Goal: Task Accomplishment & Management: Complete application form

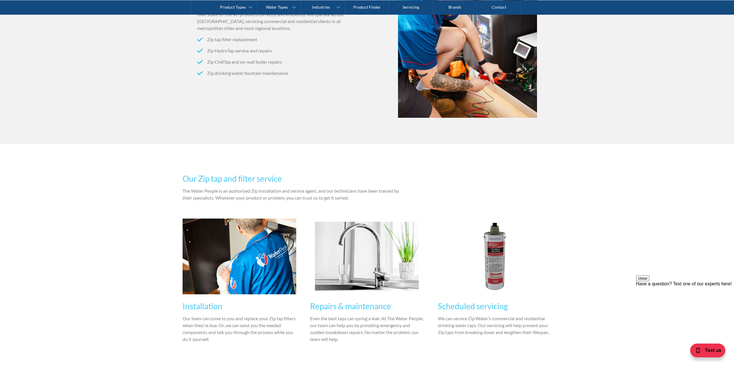
scroll to position [375, 0]
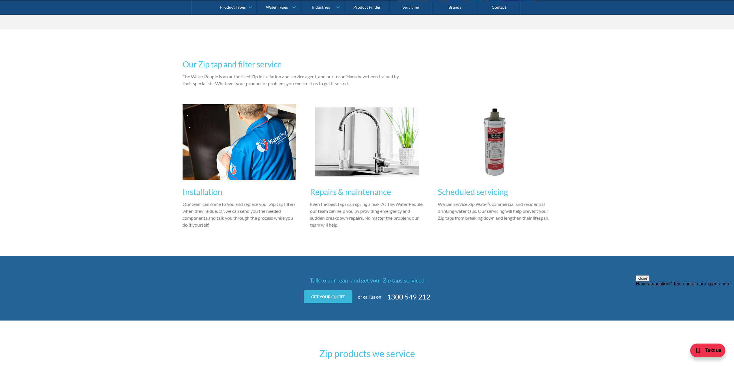
click at [327, 298] on link "Get your quote" at bounding box center [328, 297] width 48 height 13
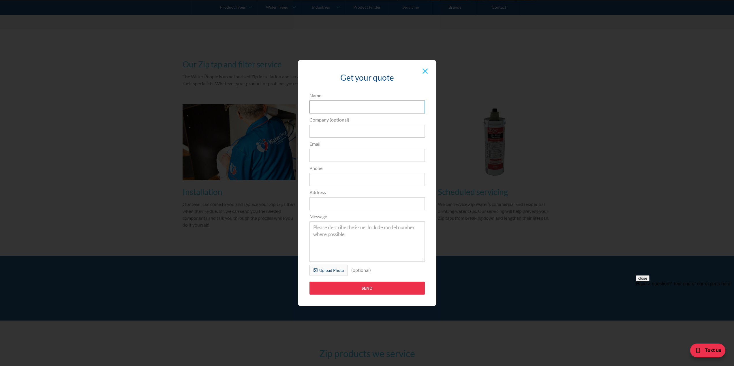
click at [315, 105] on input "Name" at bounding box center [366, 107] width 115 height 13
click at [426, 271] on div "Upload Photo (optional) Uploading... fileuploaded.jpg Upload failed. Max size f…" at bounding box center [366, 272] width 121 height 14
click at [425, 74] on div at bounding box center [424, 71] width 11 height 11
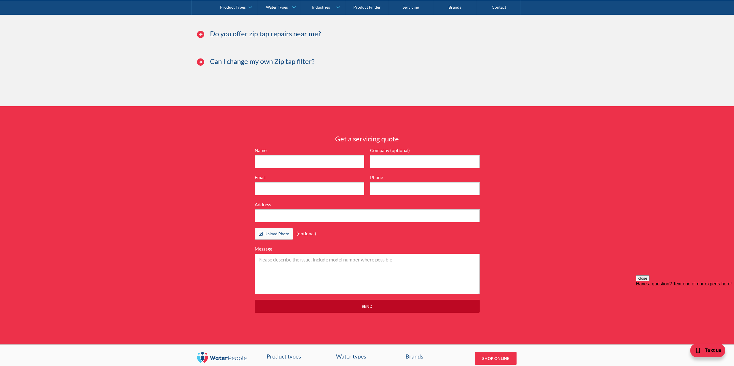
scroll to position [1528, 0]
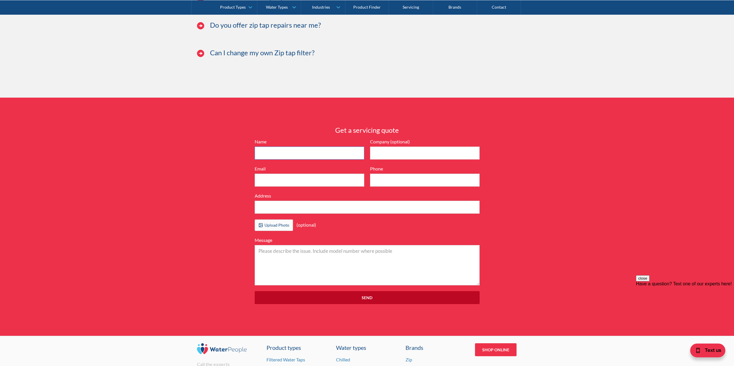
click at [276, 156] on input "Name" at bounding box center [310, 153] width 110 height 13
type input "Nina Duiker"
type input "Kennedy"
type input "nina.duiker@kennedy.com.au"
type input "0432851123"
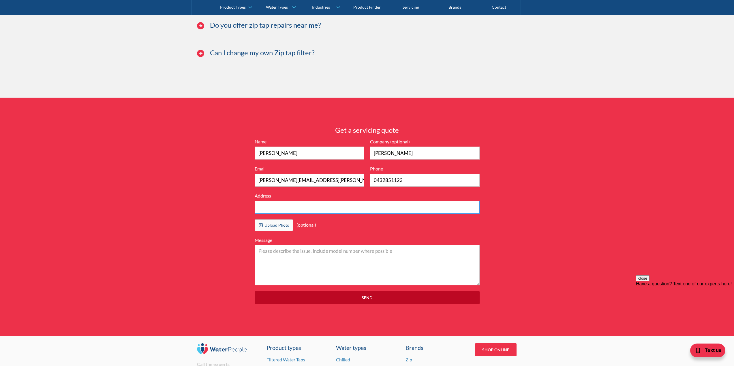
type input "Suite 1, Level 20"
click at [319, 213] on input "Suite 1, Level 20" at bounding box center [367, 207] width 225 height 13
drag, startPoint x: 318, startPoint y: 214, endPoint x: 34, endPoint y: 210, distance: 284.6
click at [34, 210] on div "Get a servicing quote Name Nina Duiker Company (optional) Kennedy Email nina.du…" at bounding box center [367, 217] width 734 height 238
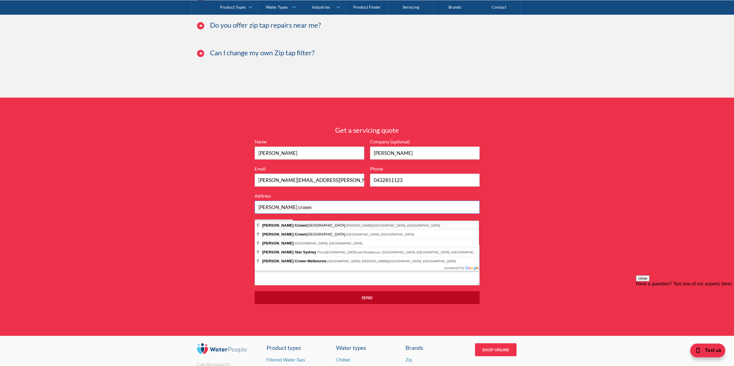
type input "Kennedy crown"
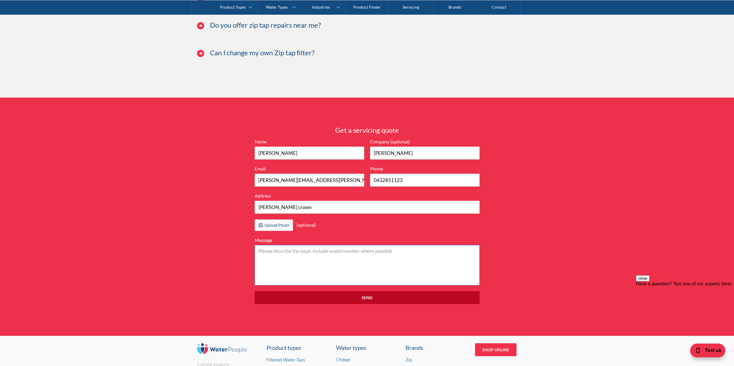
click at [335, 270] on textarea "Message" at bounding box center [367, 265] width 225 height 40
click at [278, 255] on textarea "Message" at bounding box center [367, 265] width 225 height 40
click at [374, 258] on textarea "Serial Number:" at bounding box center [367, 265] width 225 height 40
paste textarea "N08619303LBR"
click at [315, 272] on textarea "Serial Number: N08619303LBR" at bounding box center [367, 265] width 225 height 40
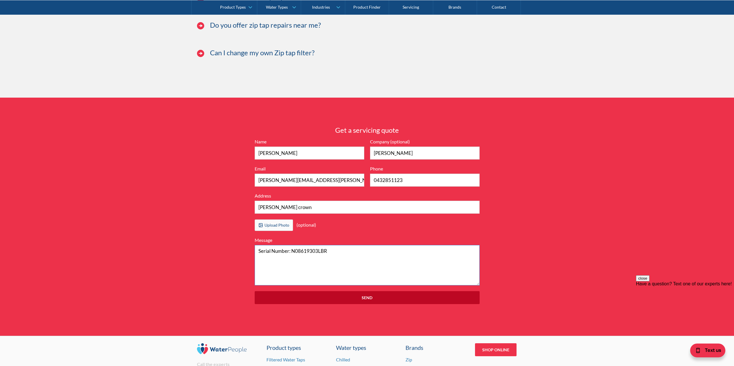
paste textarea "Model number: 904010LBR"
click at [297, 286] on textarea "Serial Number: N08619303LBR Model number: 904010LBR Hi Team, Hoping to obtain a…" at bounding box center [367, 265] width 225 height 40
click at [346, 286] on textarea "Serial Number: N08619303LBR Model number: 904010LBR Hi Team, Hoping to obtain a…" at bounding box center [367, 265] width 225 height 40
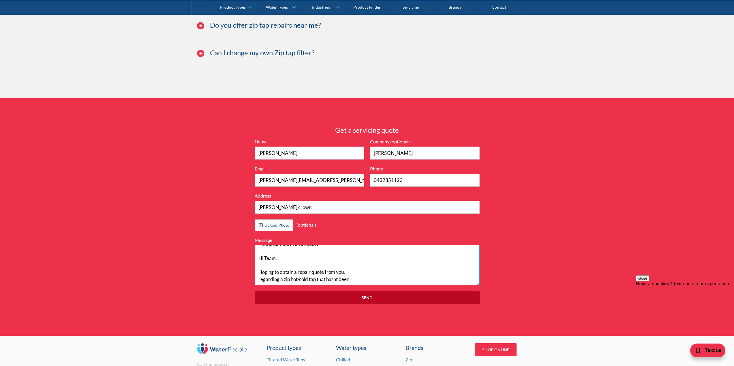
drag, startPoint x: 283, startPoint y: 288, endPoint x: 209, endPoint y: 287, distance: 73.5
click at [209, 287] on div "Get a servicing quote Name Nina Duiker Company (optional) Kennedy Email nina.du…" at bounding box center [367, 217] width 734 height 238
click at [340, 284] on textarea "Serial Number: N08619303LBR Model number: 904010LBR Hi Team, Hoping to obtain a…" at bounding box center [367, 265] width 225 height 40
click at [305, 286] on textarea "Serial Number: N08619303LBR Model number: 904010LBR Hi Team, Hoping to obtain a…" at bounding box center [367, 265] width 225 height 40
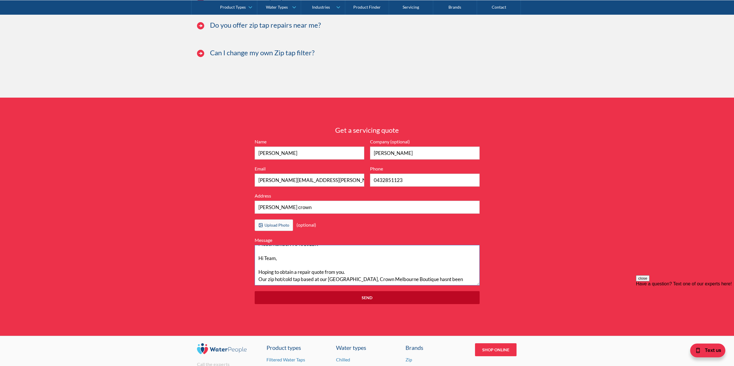
click at [420, 286] on textarea "Serial Number: N08619303LBR Model number: 904010LBR Hi Team, Hoping to obtain a…" at bounding box center [367, 265] width 225 height 40
click at [432, 286] on textarea "Serial Number: N08619303LBR Model number: 904010LBR Hi Team, Hoping to obtain a…" at bounding box center [367, 265] width 225 height 40
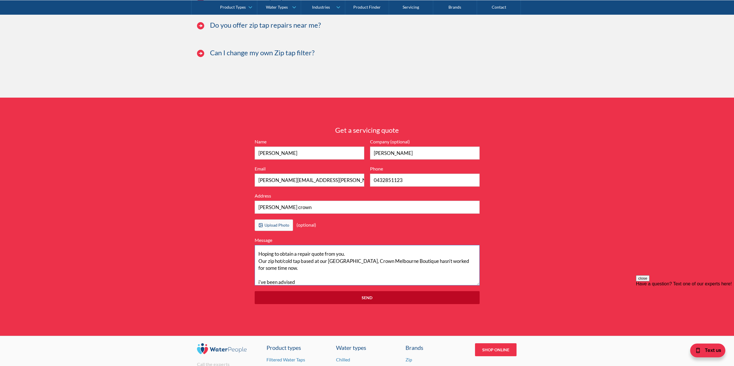
click at [342, 286] on textarea "Serial Number: N08619303LBR Model number: 904010LBR Hi Team, Hoping to obtain a…" at bounding box center [367, 265] width 225 height 40
paste textarea "Yes correct, screen is completely off, and there is a constant green light on t…"
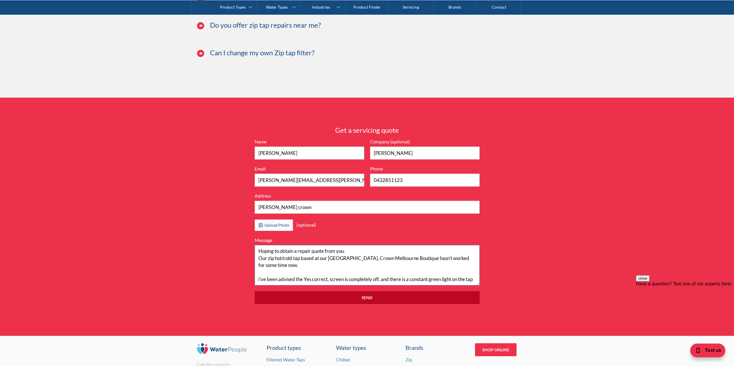
drag, startPoint x: 330, startPoint y: 275, endPoint x: 302, endPoint y: 274, distance: 27.4
click at [302, 274] on textarea "Serial Number: N08619303LBR Model number: 904010LBR Hi Team, Hoping to obtain a…" at bounding box center [367, 265] width 225 height 40
click at [259, 280] on textarea "Serial Number: N08619303LBR Model number: 904010LBR Hi Team, Hoping to obtain a…" at bounding box center [367, 265] width 225 height 40
drag, startPoint x: 259, startPoint y: 279, endPoint x: 295, endPoint y: 287, distance: 36.9
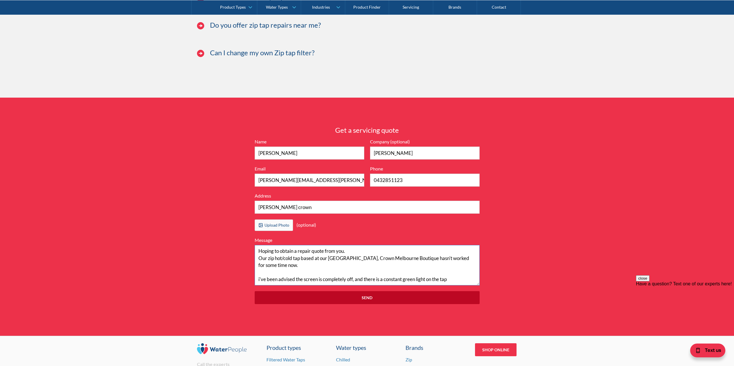
click at [296, 286] on textarea "Serial Number: N08619303LBR Model number: 904010LBR Hi Team, Hoping to obtain a…" at bounding box center [367, 265] width 225 height 40
click at [459, 281] on textarea "Serial Number: N08619303LBR Model number: 904010LBR Hi Team, Hoping to obtain a…" at bounding box center [367, 265] width 225 height 40
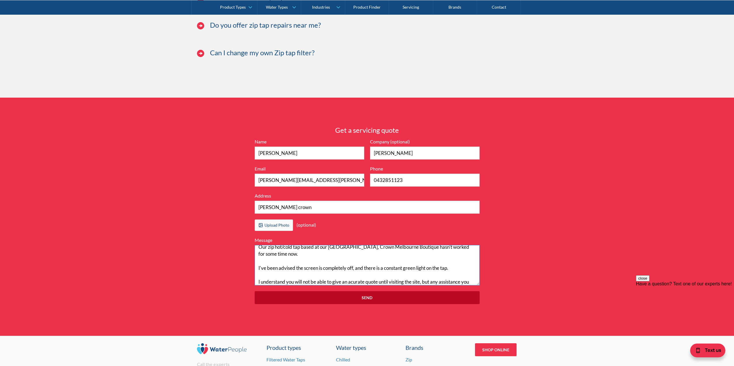
scroll to position [53, 0]
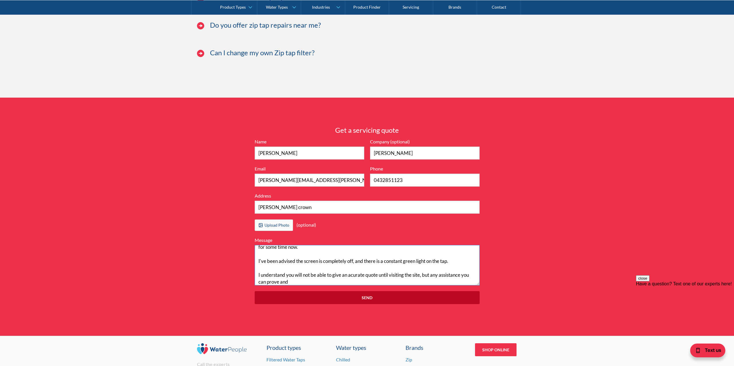
click at [466, 282] on textarea "Serial Number: N08619303LBR Model number: 904010LBR Hi Team, Hoping to obtain a…" at bounding box center [367, 265] width 225 height 40
click at [324, 286] on textarea "Serial Number: N08619303LBR Model number: 904010LBR Hi Team, Hoping to obtain a…" at bounding box center [367, 265] width 225 height 40
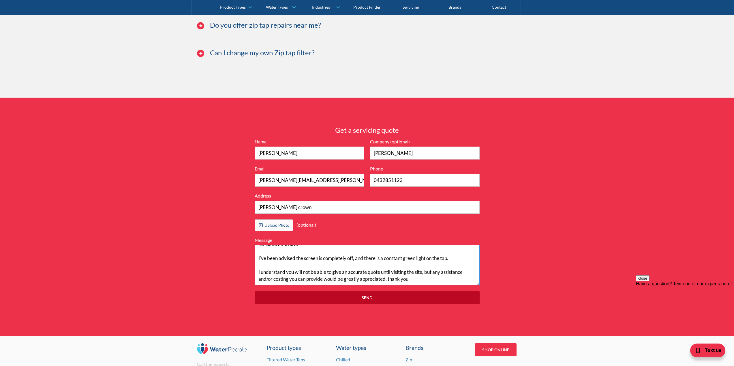
scroll to position [63, 0]
type textarea "Serial Number: N08619303LBR Model number: 904010LBR Hi Team, Hoping to obtain a…"
click at [378, 304] on input "Send" at bounding box center [367, 297] width 225 height 13
